Goal: Information Seeking & Learning: Compare options

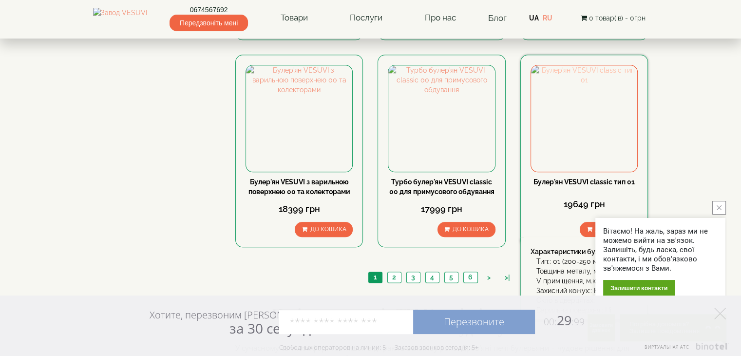
scroll to position [1120, 0]
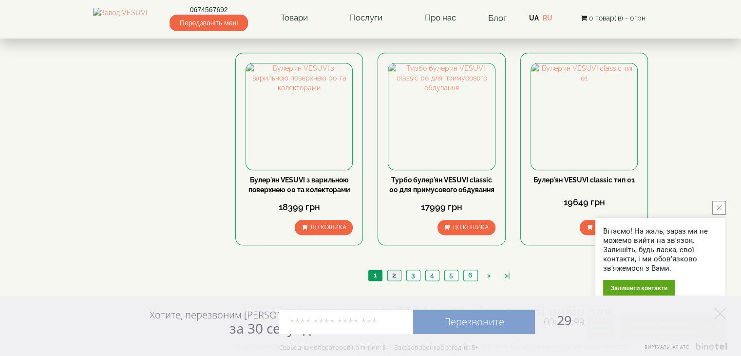
click at [392, 270] on link "2" at bounding box center [394, 275] width 14 height 10
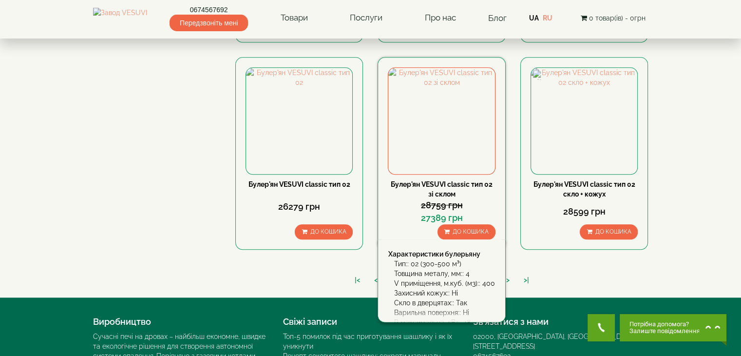
scroll to position [1139, 0]
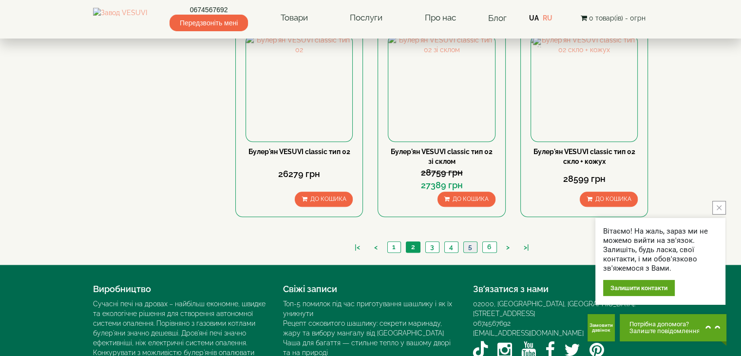
click at [466, 242] on link "5" at bounding box center [470, 247] width 14 height 10
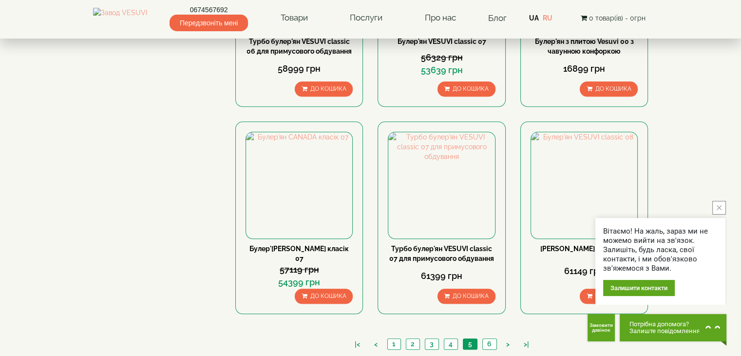
scroll to position [1023, 0]
click at [487, 338] on link "6" at bounding box center [489, 343] width 14 height 10
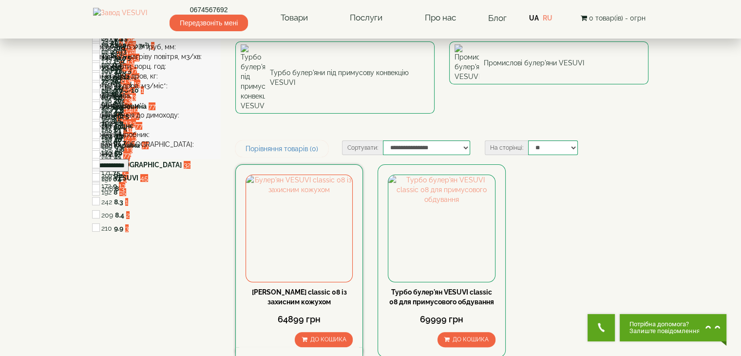
scroll to position [195, 0]
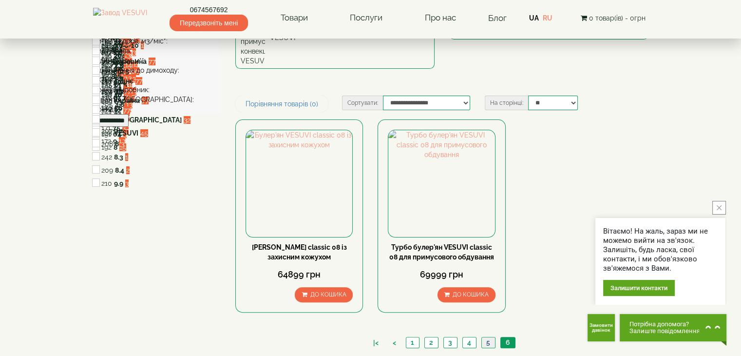
click at [491, 337] on link "5" at bounding box center [488, 342] width 14 height 10
